Goal: Find specific page/section: Find specific page/section

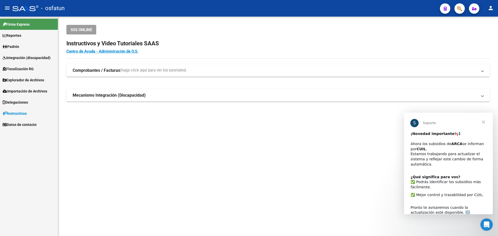
click at [485, 121] on span "Cerrar" at bounding box center [483, 122] width 19 height 19
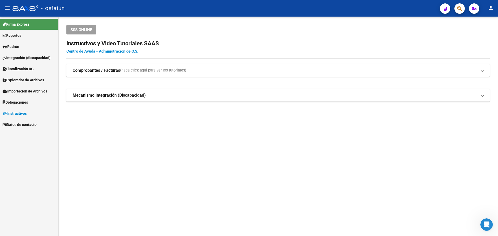
click at [464, 5] on button "button" at bounding box center [459, 8] width 10 height 10
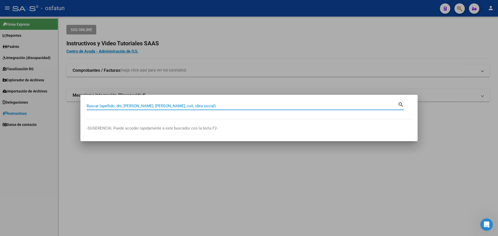
paste input "[URL][DOMAIN_NAME]"
type input "[URL][DOMAIN_NAME]"
drag, startPoint x: 108, startPoint y: 103, endPoint x: 53, endPoint y: 101, distance: 55.5
click at [53, 101] on div "[URL][DOMAIN_NAME] [PERSON_NAME] (apellido, dni, cuil, nro traspaso, cuit, obra…" at bounding box center [249, 118] width 498 height 236
type input "23451880144"
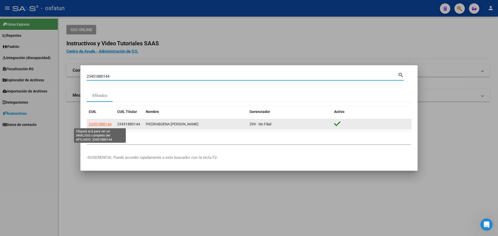
click at [98, 123] on span "23451880144" at bounding box center [100, 124] width 23 height 4
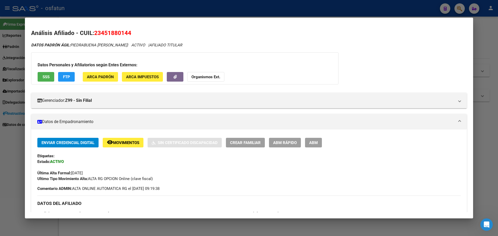
click at [62, 77] on button "FTP" at bounding box center [66, 77] width 17 height 10
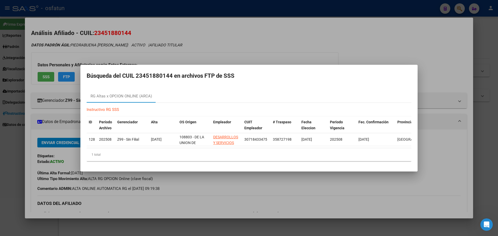
click at [8, 148] on div at bounding box center [249, 118] width 498 height 236
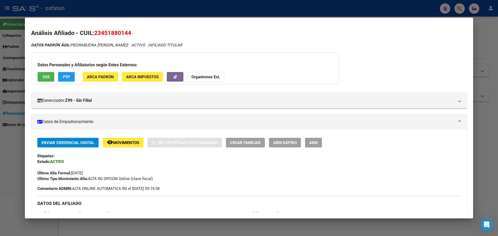
click at [3, 168] on div at bounding box center [249, 118] width 498 height 236
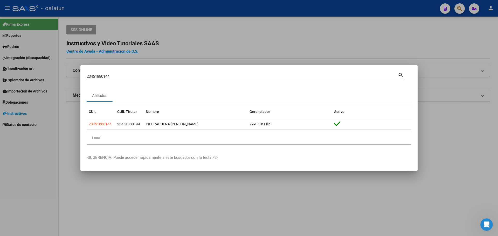
click at [49, 138] on div at bounding box center [249, 118] width 498 height 236
